Goal: Information Seeking & Learning: Learn about a topic

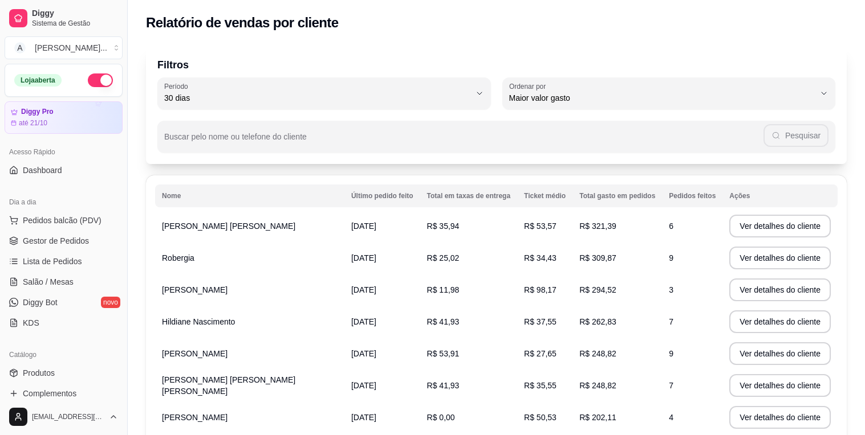
select select "30"
select select "HIGHEST_TOTAL_SPENT_WITH_ORDERS"
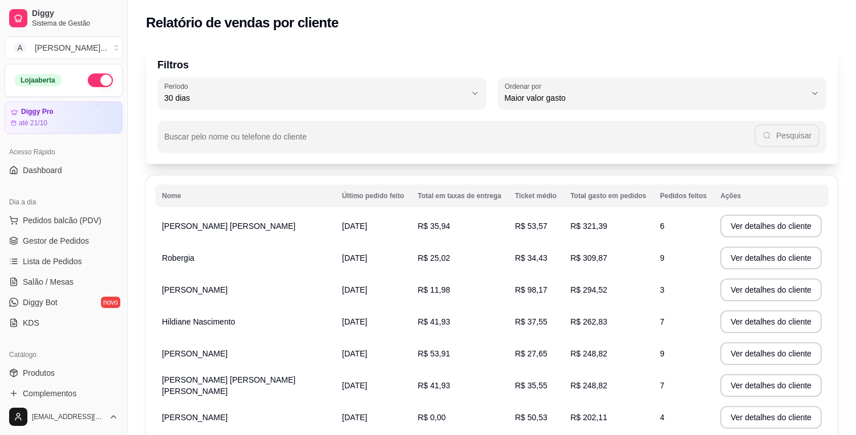
scroll to position [190, 0]
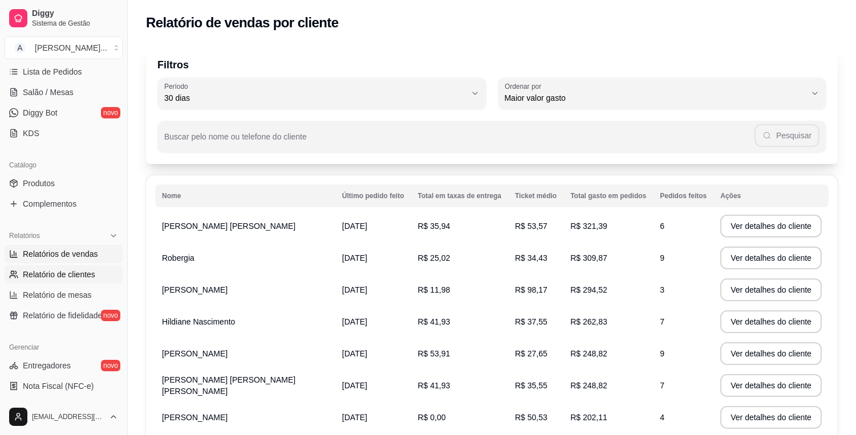
click at [80, 251] on span "Relatórios de vendas" at bounding box center [60, 254] width 75 height 11
select select "ALL"
select select "0"
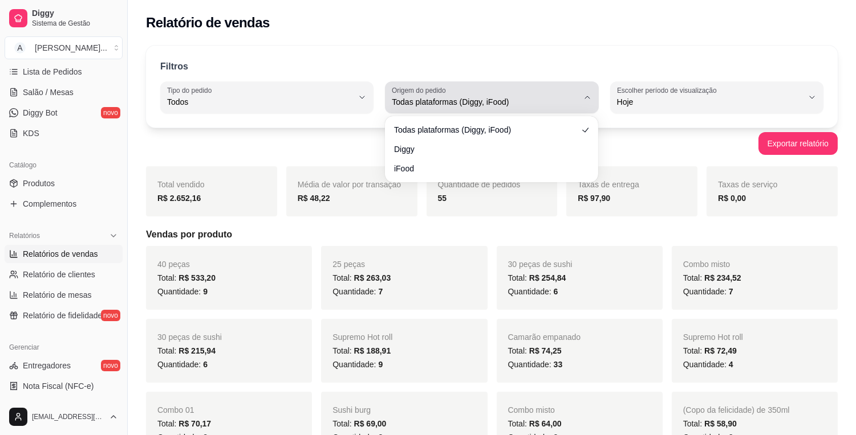
click at [533, 111] on button "Origem do pedido Todas plataformas (Diggy, iFood)" at bounding box center [491, 98] width 213 height 32
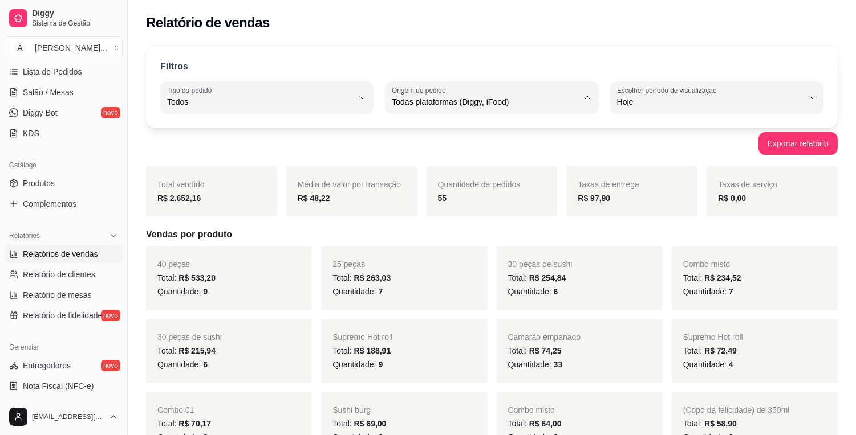
click at [504, 166] on span "iFood" at bounding box center [486, 166] width 176 height 11
type input "IFOOD"
select select "IFOOD"
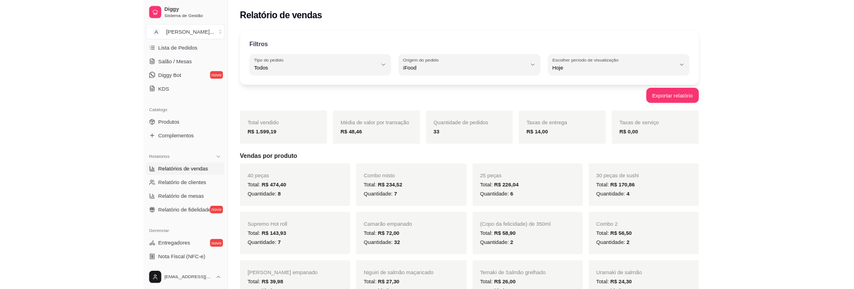
scroll to position [10, 0]
